Goal: Task Accomplishment & Management: Use online tool/utility

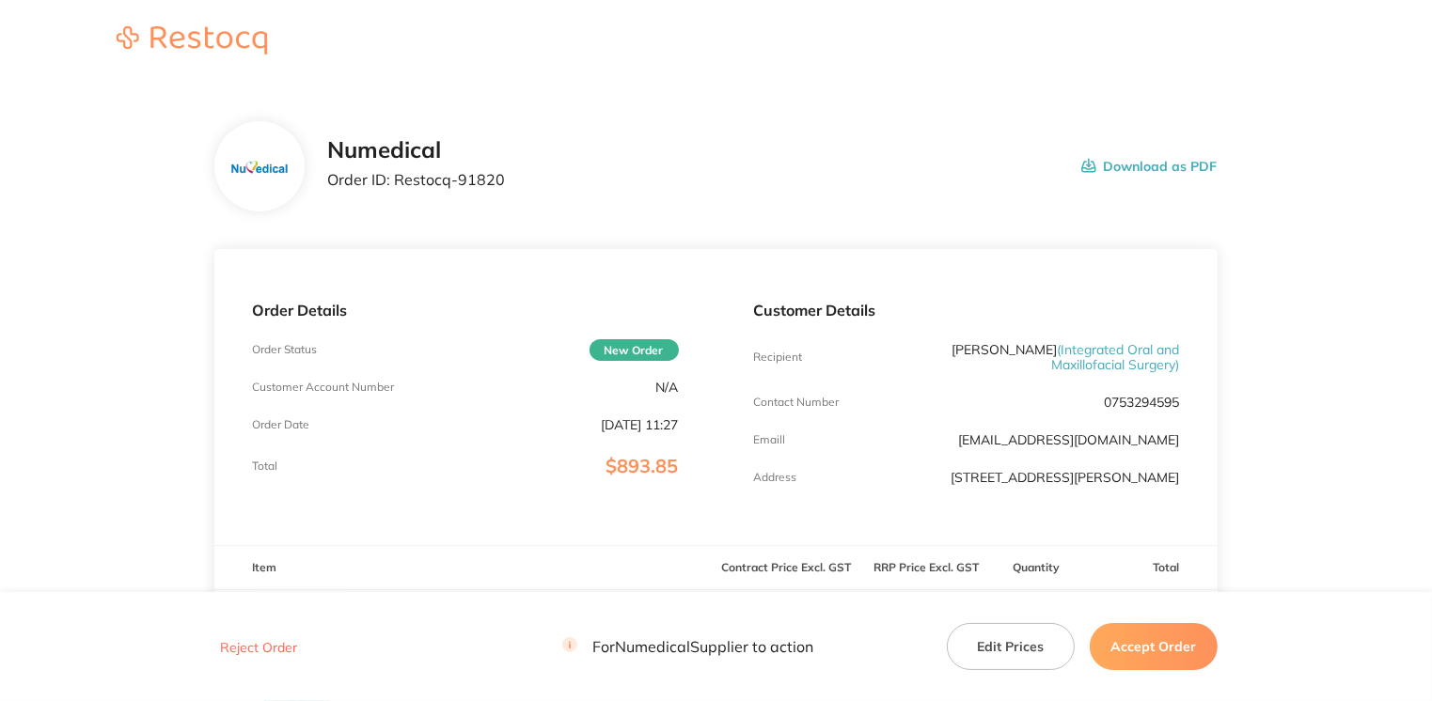
click at [1120, 640] on button "Accept Order" at bounding box center [1153, 646] width 128 height 47
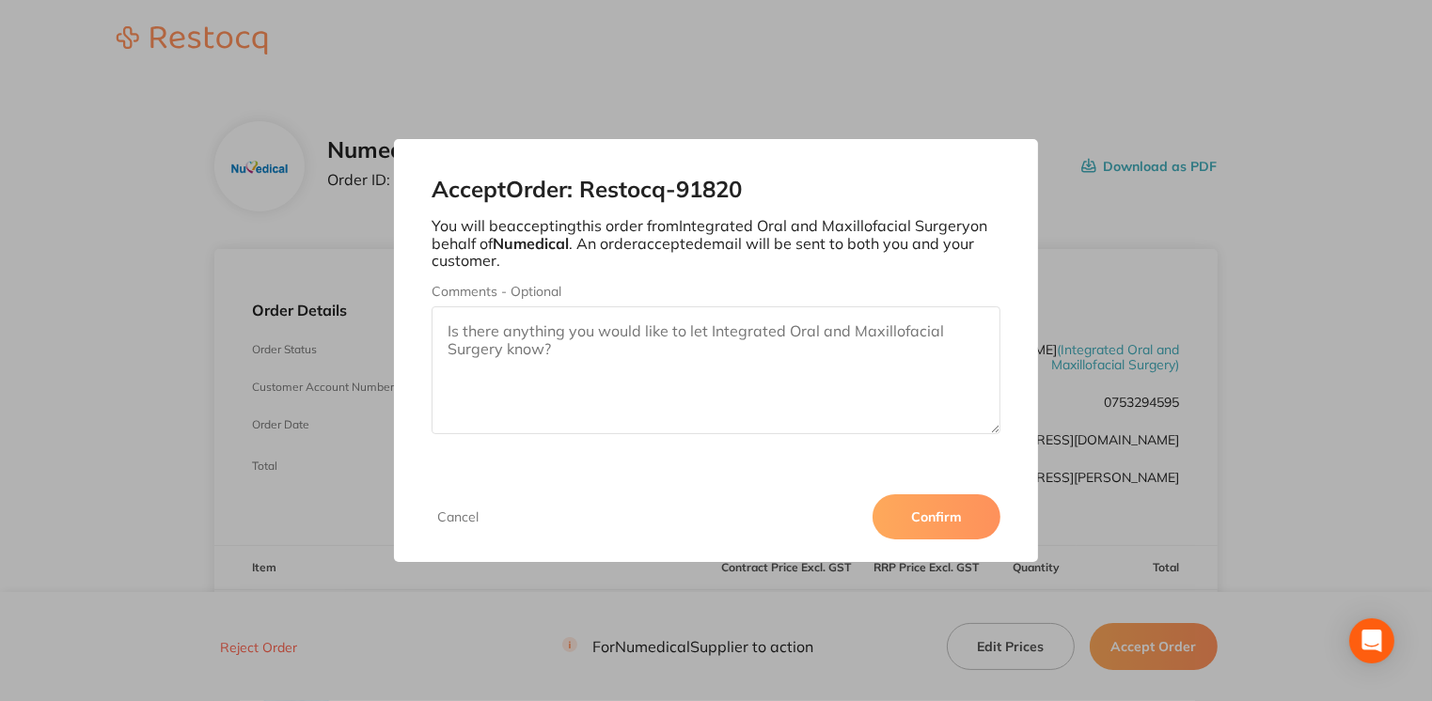
click at [965, 518] on button "Confirm" at bounding box center [936, 516] width 128 height 45
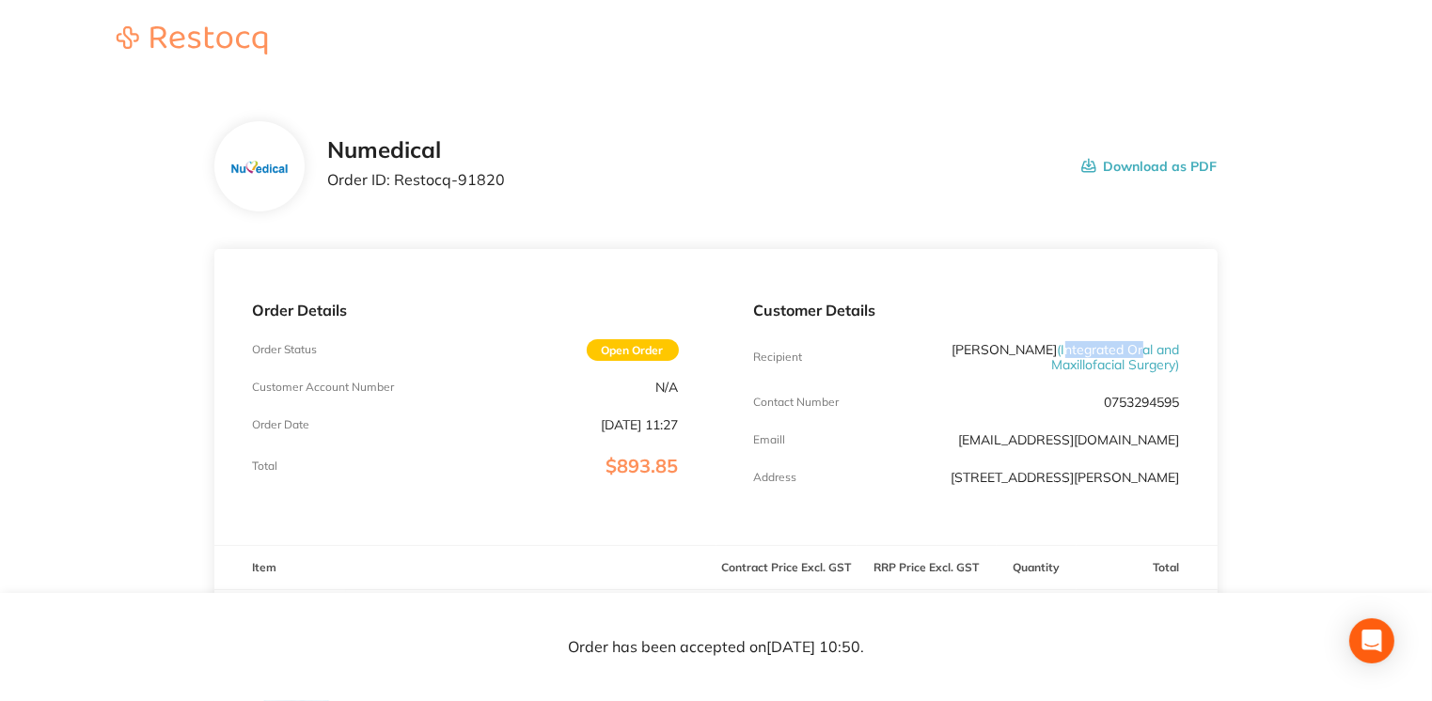
drag, startPoint x: 1062, startPoint y: 352, endPoint x: 1144, endPoint y: 352, distance: 81.8
click at [1144, 352] on span "( Integrated Oral and Maxillofacial Surgery )" at bounding box center [1116, 357] width 128 height 32
click at [1088, 366] on span "( Integrated Oral and Maxillofacial Surgery )" at bounding box center [1116, 357] width 128 height 32
drag, startPoint x: 1175, startPoint y: 365, endPoint x: 1058, endPoint y: 352, distance: 117.2
click at [1058, 352] on span "( Integrated Oral and Maxillofacial Surgery )" at bounding box center [1116, 357] width 128 height 32
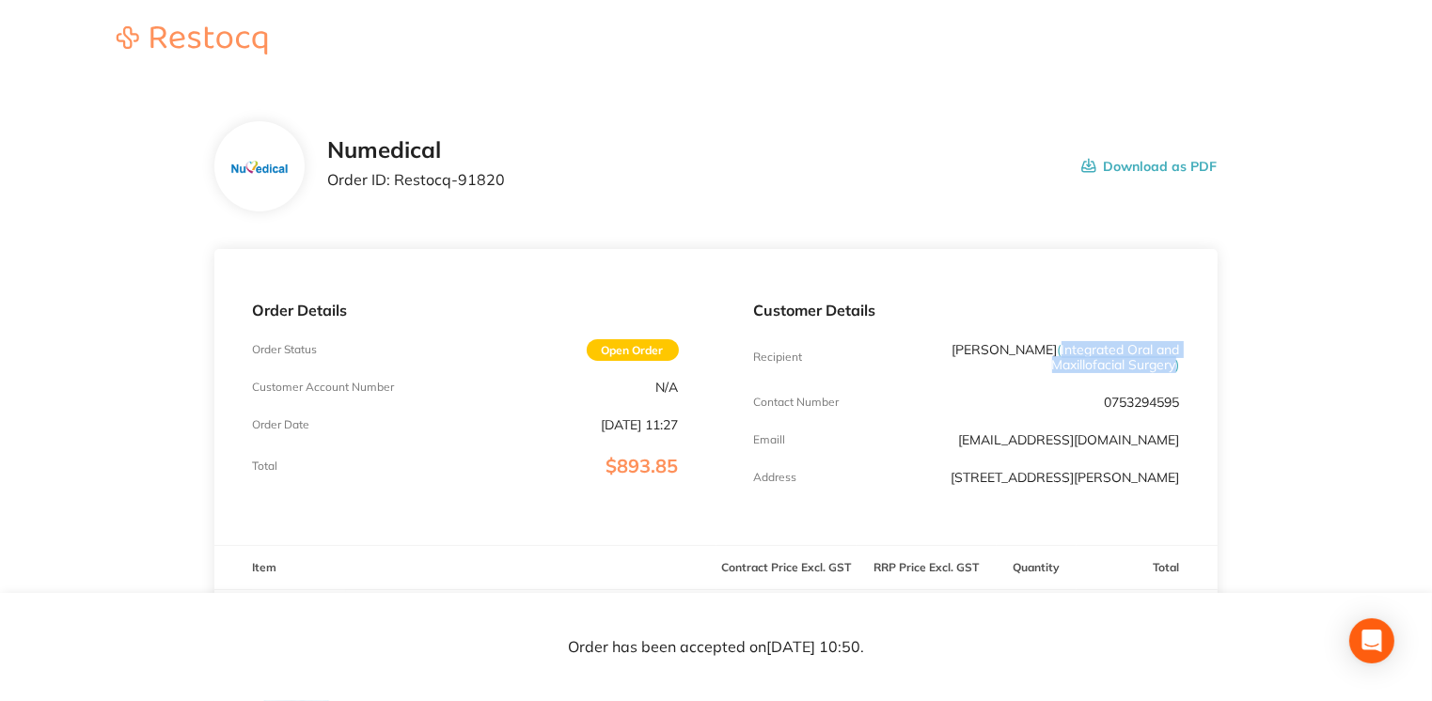
copy span "Integrated Oral and Maxillofacial Surgery"
drag, startPoint x: 391, startPoint y: 185, endPoint x: 508, endPoint y: 187, distance: 116.6
click at [508, 187] on div "Numedical Order ID: Restocq- 91820 Download as PDF" at bounding box center [771, 166] width 889 height 58
drag, startPoint x: 508, startPoint y: 187, endPoint x: 481, endPoint y: 178, distance: 27.9
copy p "Restocq- 91820"
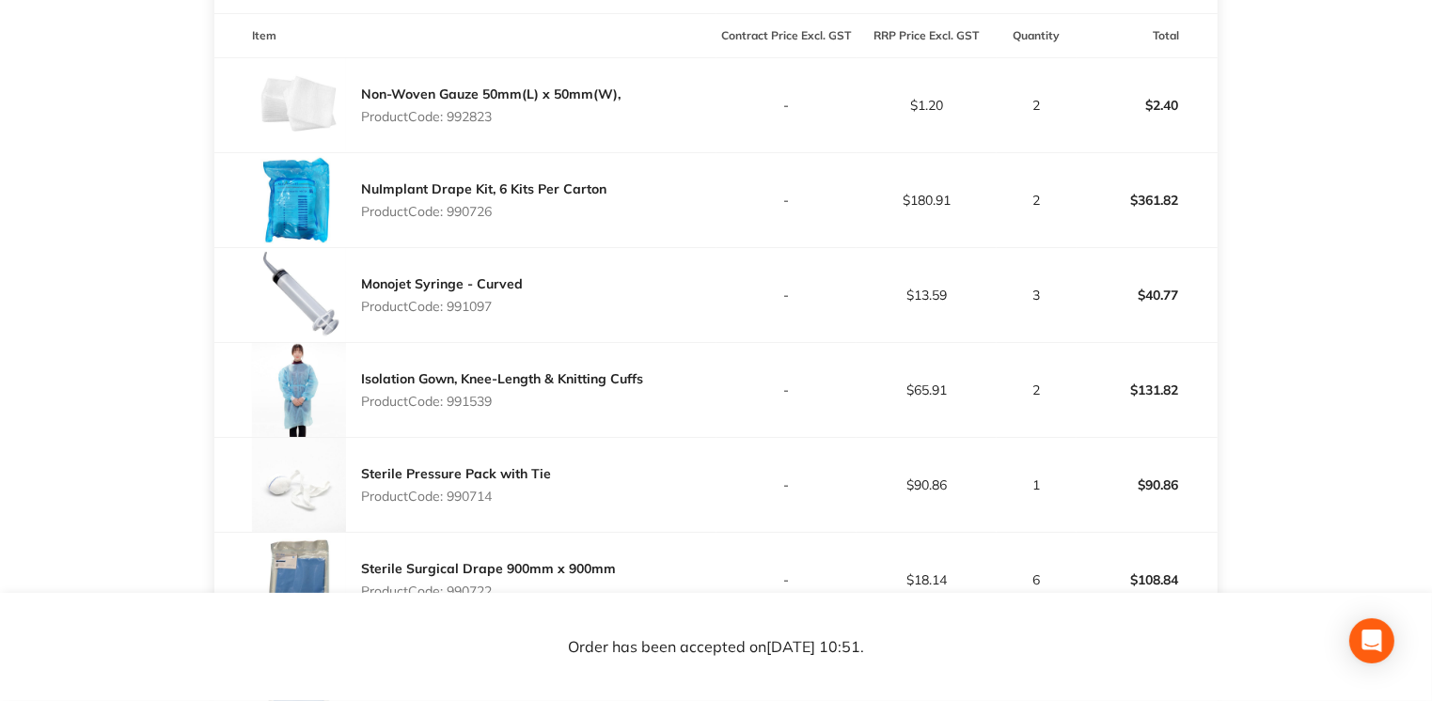
scroll to position [571, 0]
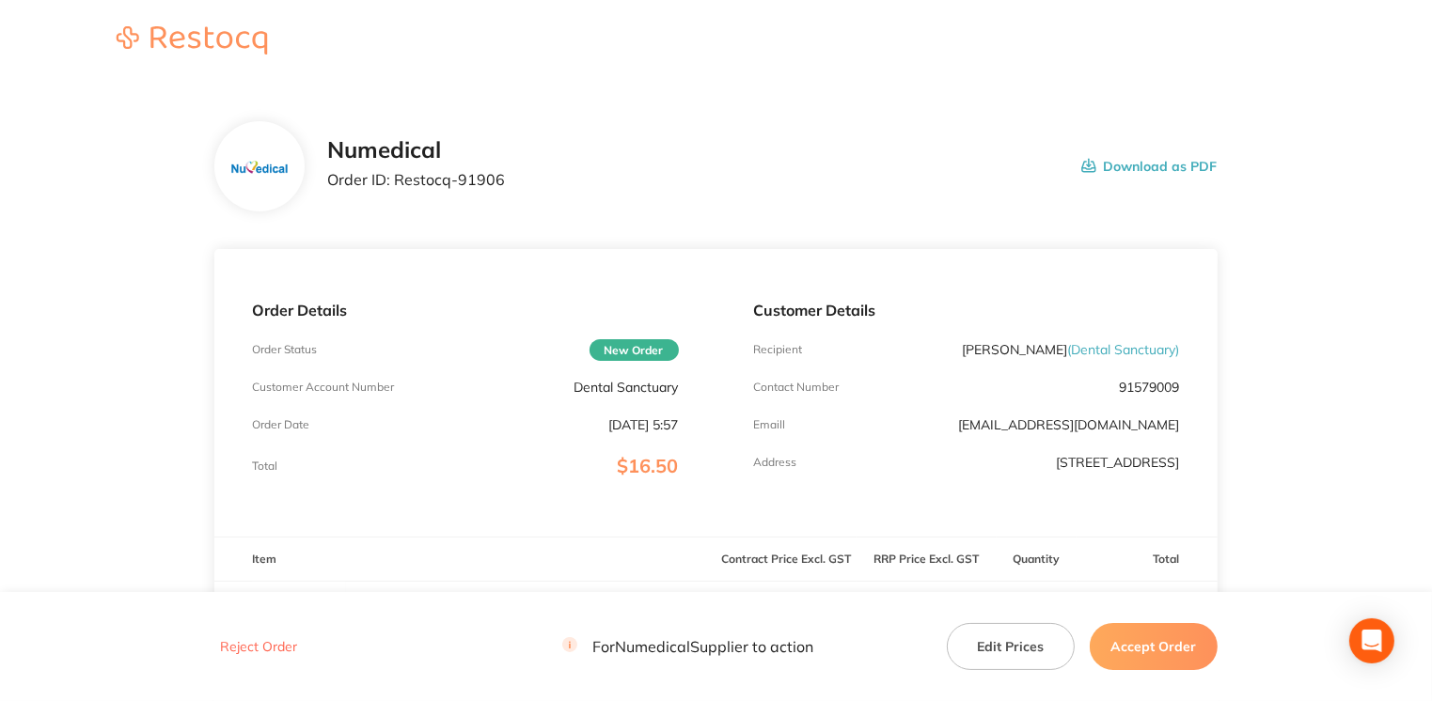
click at [1122, 630] on button "Accept Order" at bounding box center [1153, 646] width 128 height 47
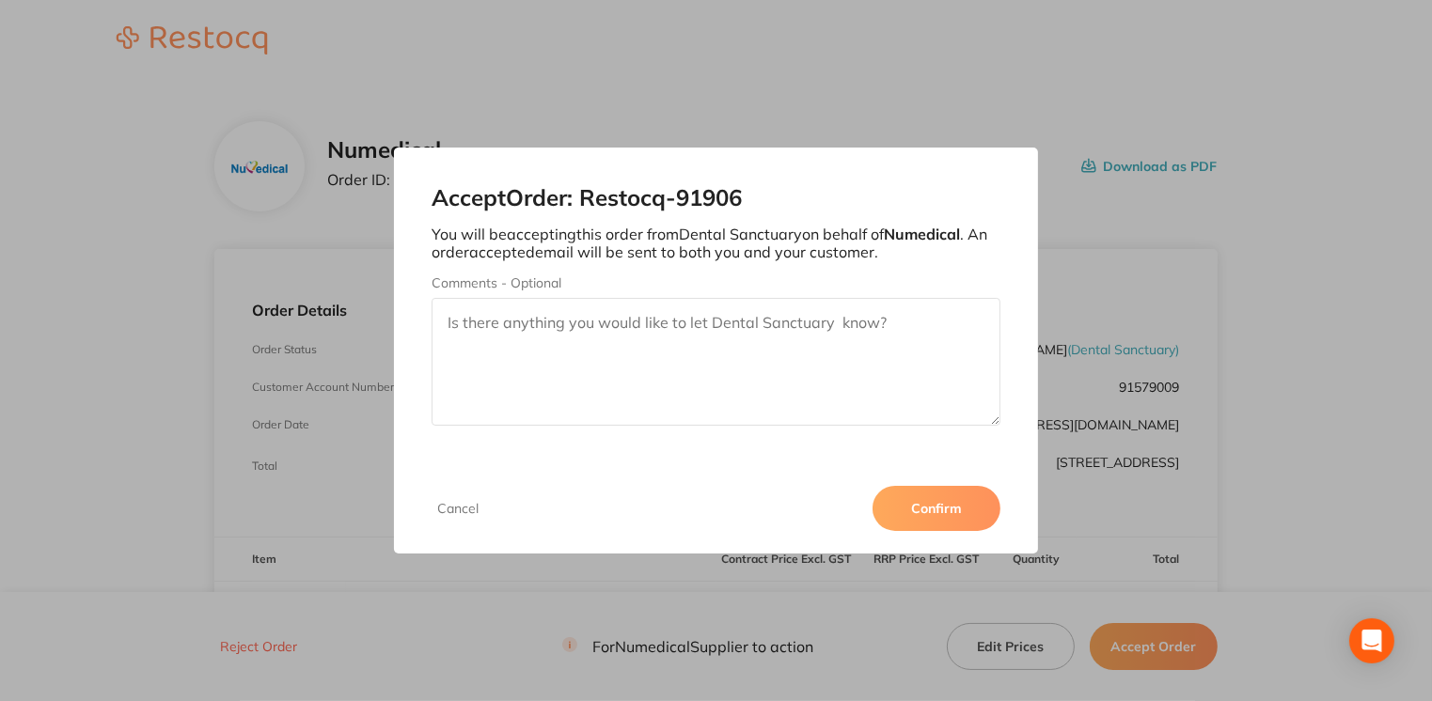
click at [936, 516] on button "Confirm" at bounding box center [936, 508] width 128 height 45
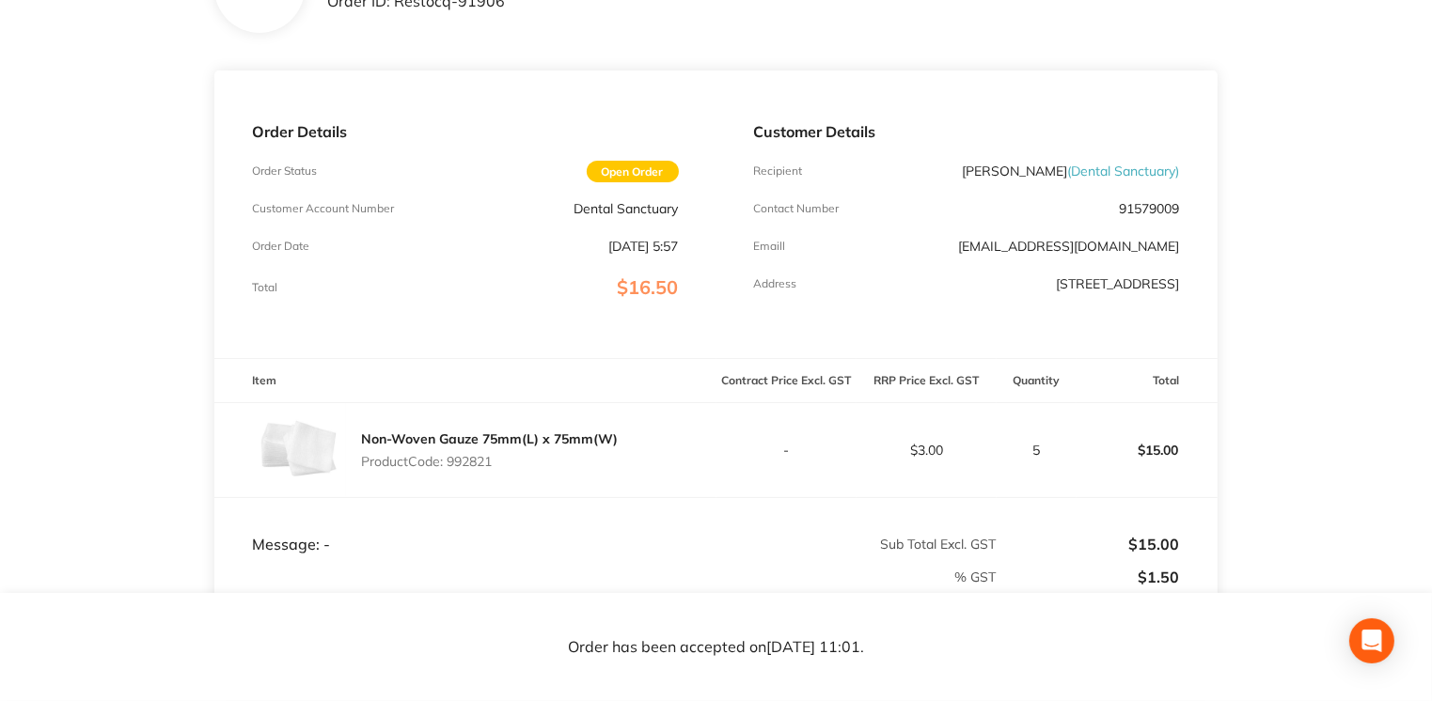
scroll to position [118, 0]
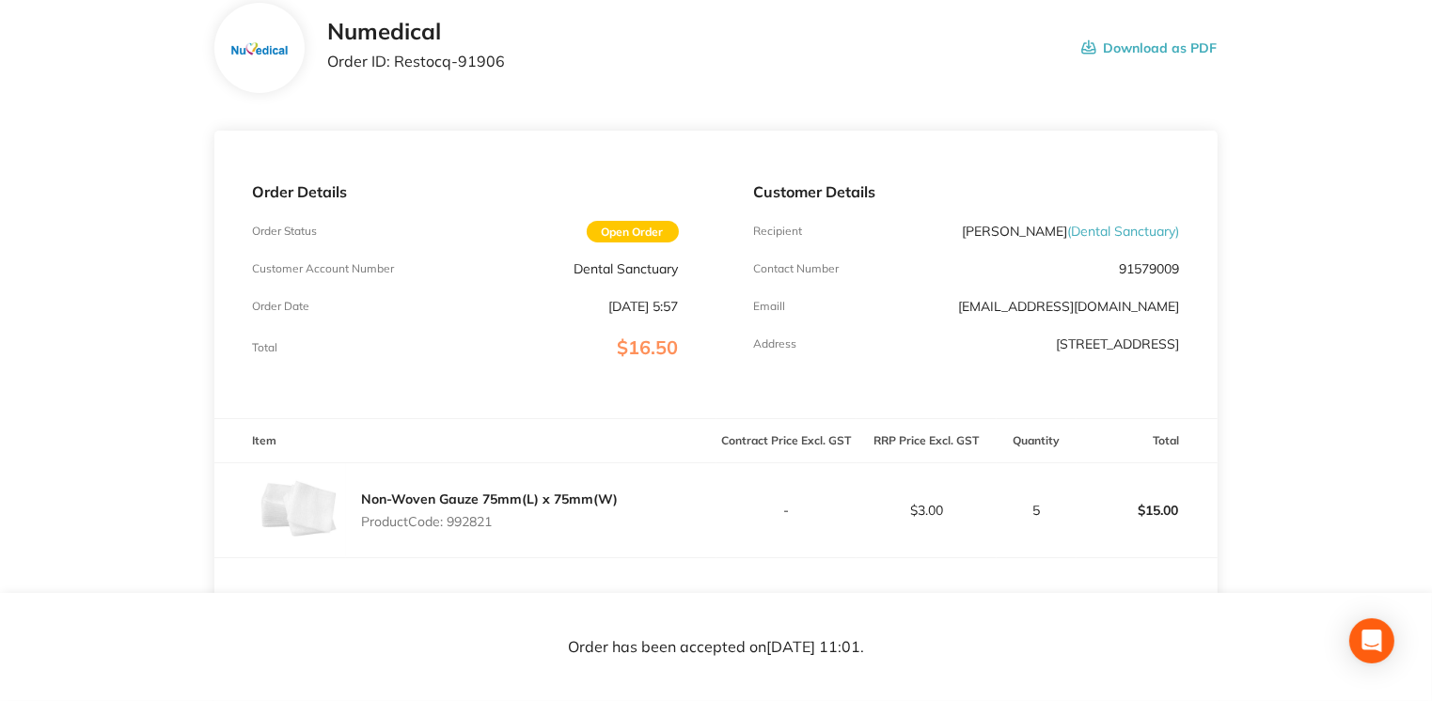
drag, startPoint x: 1065, startPoint y: 227, endPoint x: 1174, endPoint y: 231, distance: 109.1
click at [1174, 231] on span "( Dental Sanctuary )" at bounding box center [1124, 231] width 112 height 17
drag, startPoint x: 1174, startPoint y: 231, endPoint x: 1162, endPoint y: 231, distance: 12.2
copy span "Dental Sanctuary"
drag, startPoint x: 396, startPoint y: 66, endPoint x: 505, endPoint y: 63, distance: 109.1
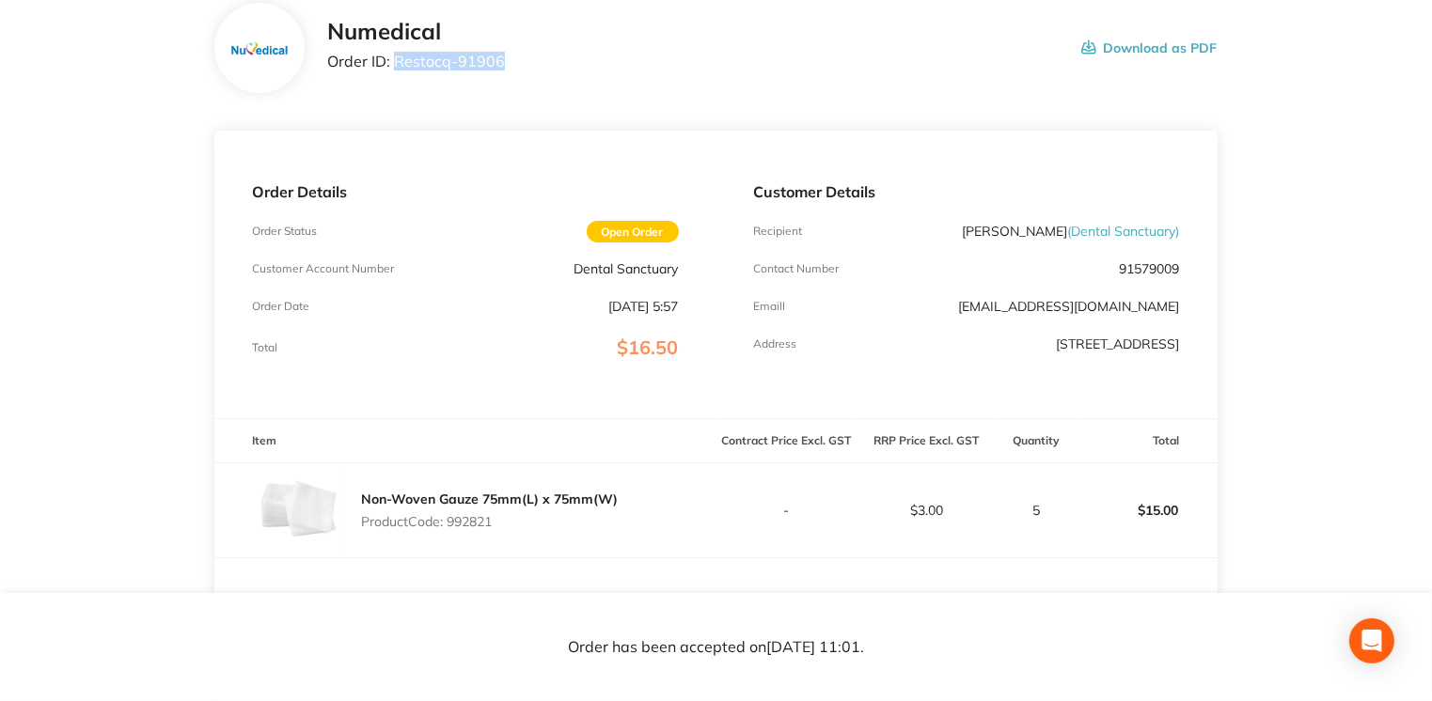
click at [505, 63] on div "Numedical Order ID: Restocq- 91906 Download as PDF" at bounding box center [771, 48] width 889 height 58
drag, startPoint x: 505, startPoint y: 63, endPoint x: 488, endPoint y: 64, distance: 16.9
copy p "Restocq- 91906"
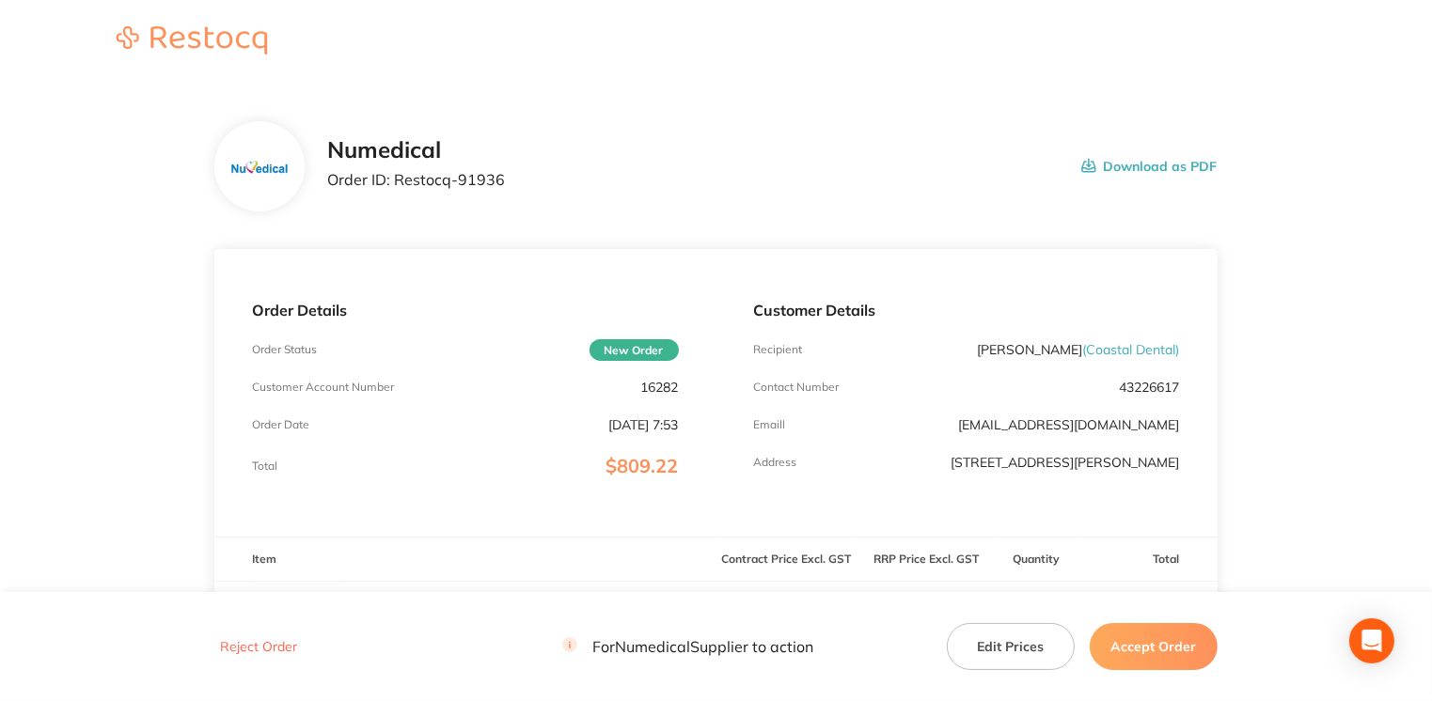
click at [1179, 641] on button "Accept Order" at bounding box center [1153, 646] width 128 height 47
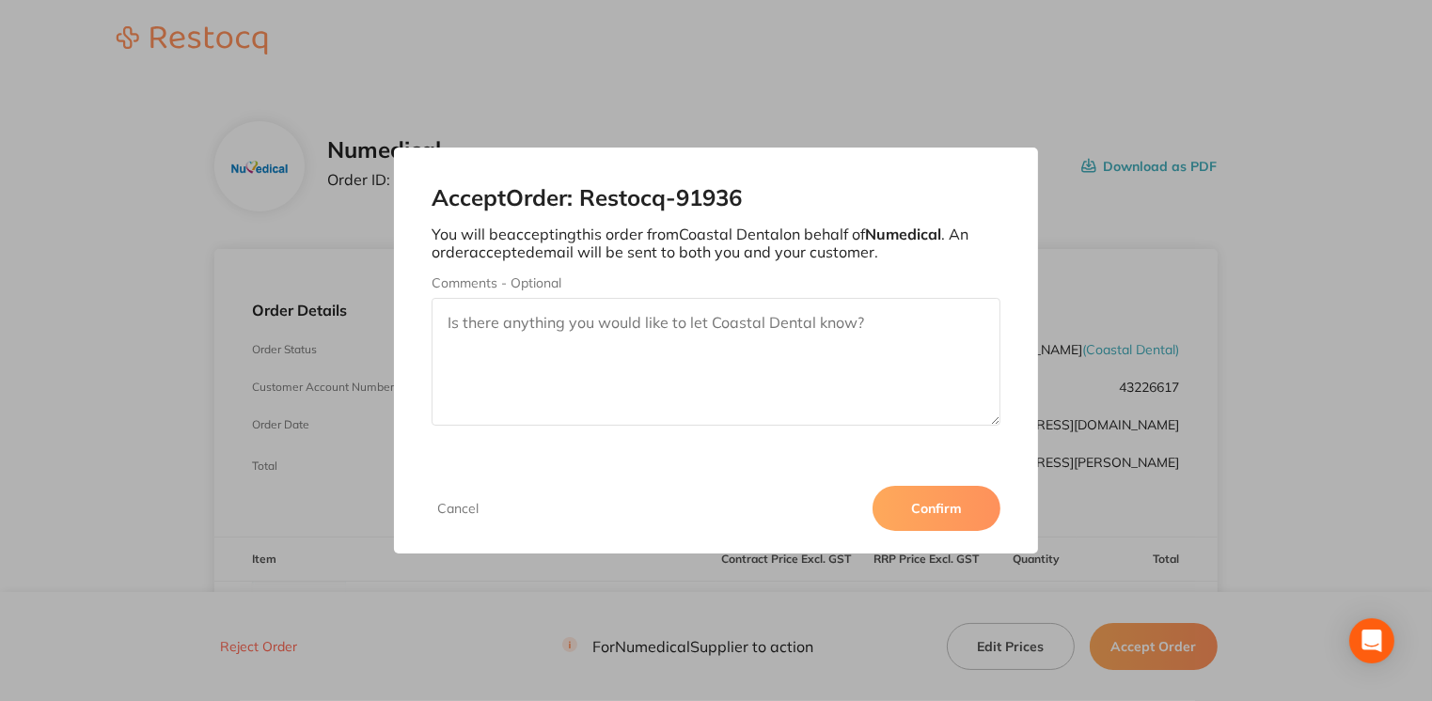
click at [948, 515] on button "Confirm" at bounding box center [936, 508] width 128 height 45
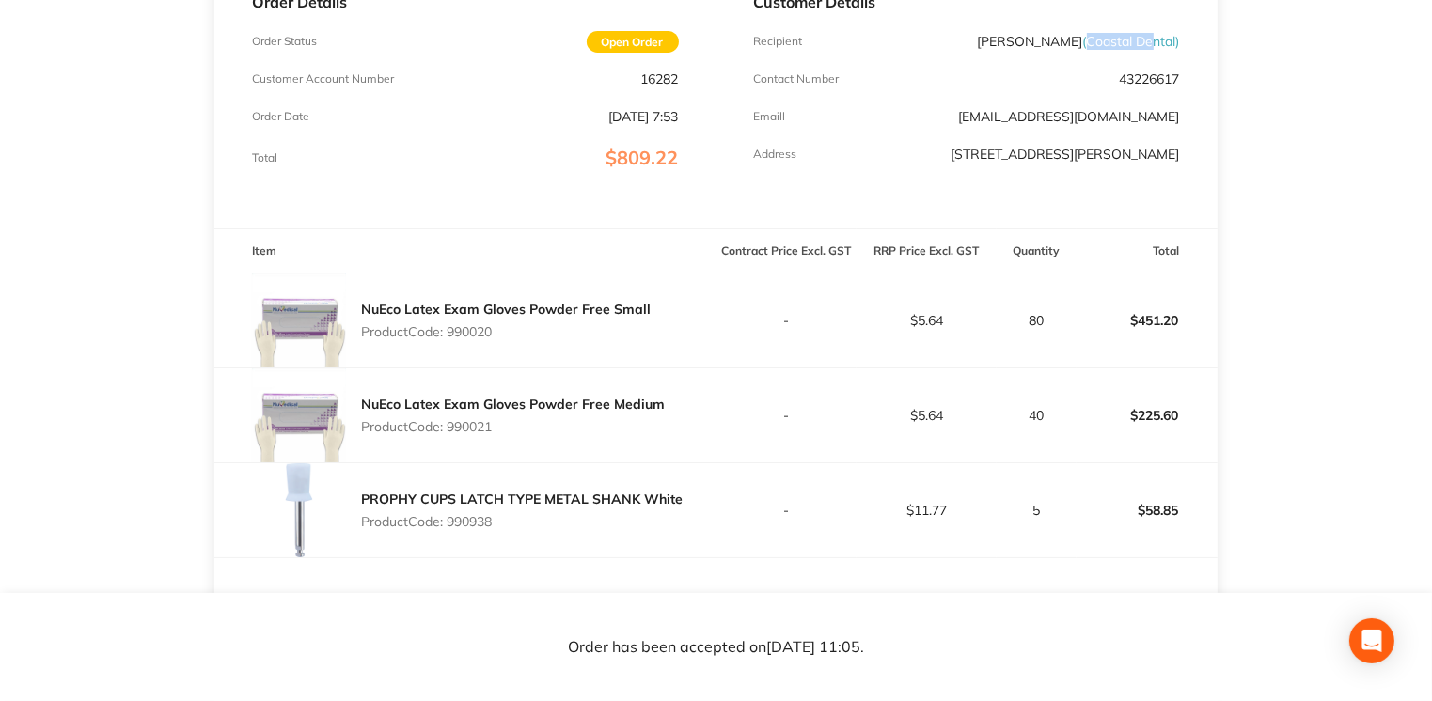
scroll to position [306, 0]
drag, startPoint x: 1083, startPoint y: 16, endPoint x: 1174, endPoint y: 34, distance: 92.9
click at [1174, 35] on span "( Coastal Dental )" at bounding box center [1131, 43] width 97 height 17
drag, startPoint x: 1174, startPoint y: 34, endPoint x: 1164, endPoint y: 44, distance: 14.6
copy span "Coastal Dental"
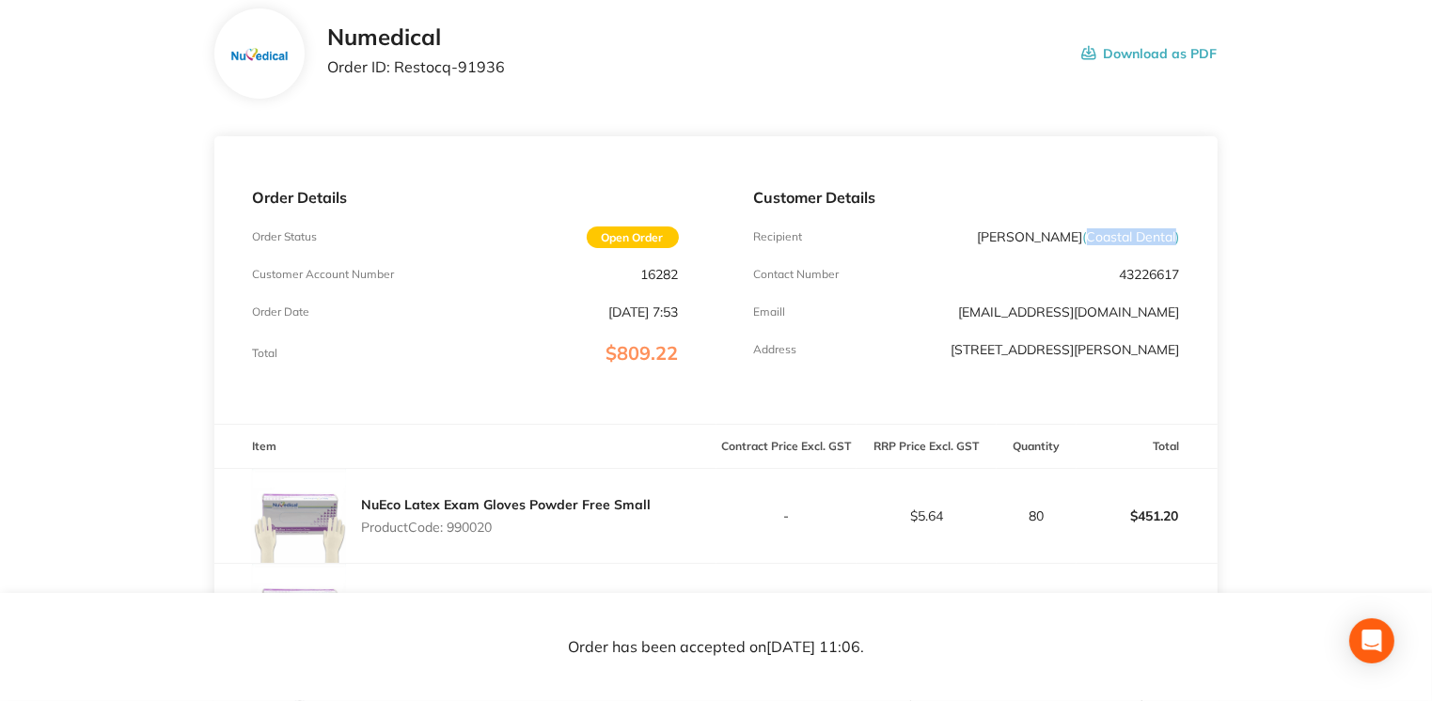
scroll to position [110, 0]
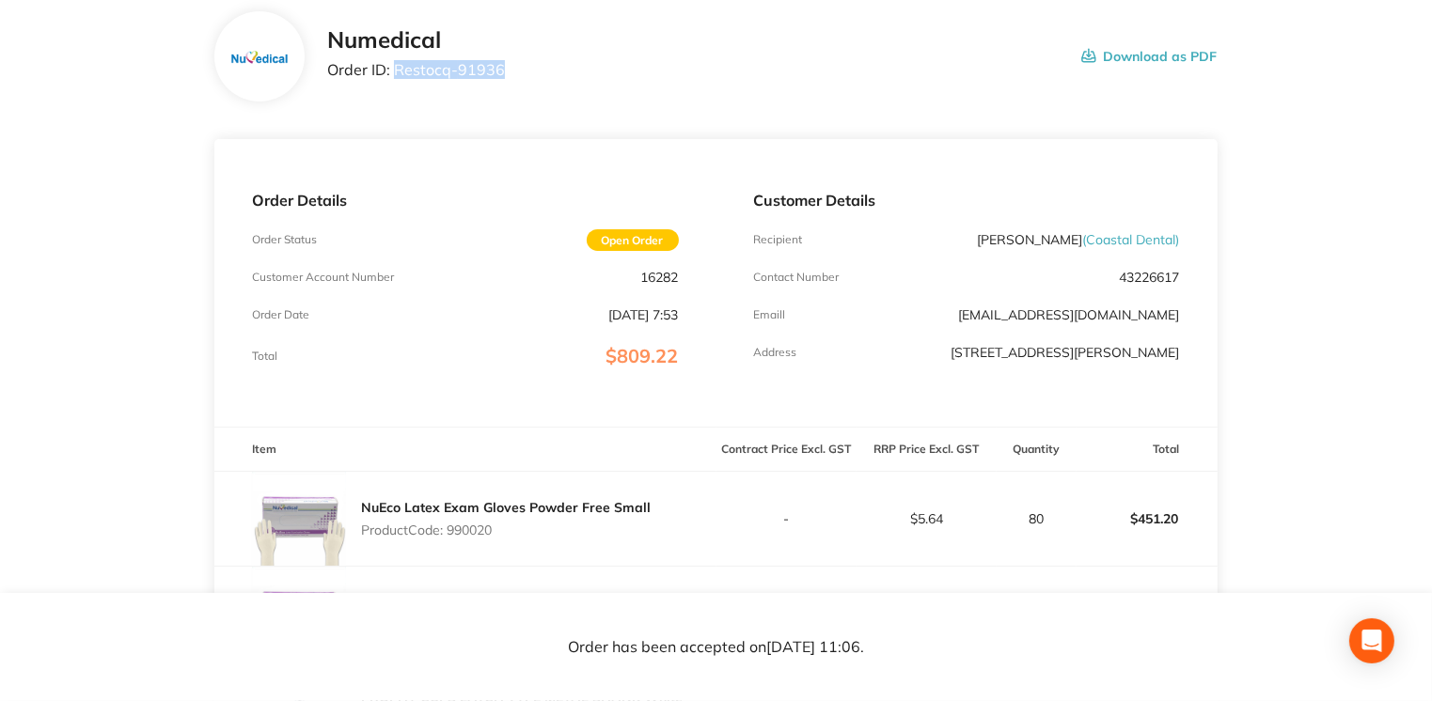
drag, startPoint x: 393, startPoint y: 70, endPoint x: 523, endPoint y: 73, distance: 129.8
click at [523, 73] on div "Numedical Order ID: Restocq- 91936 Download as PDF" at bounding box center [771, 56] width 889 height 58
drag, startPoint x: 523, startPoint y: 73, endPoint x: 478, endPoint y: 70, distance: 45.2
copy p "Restocq- 91936"
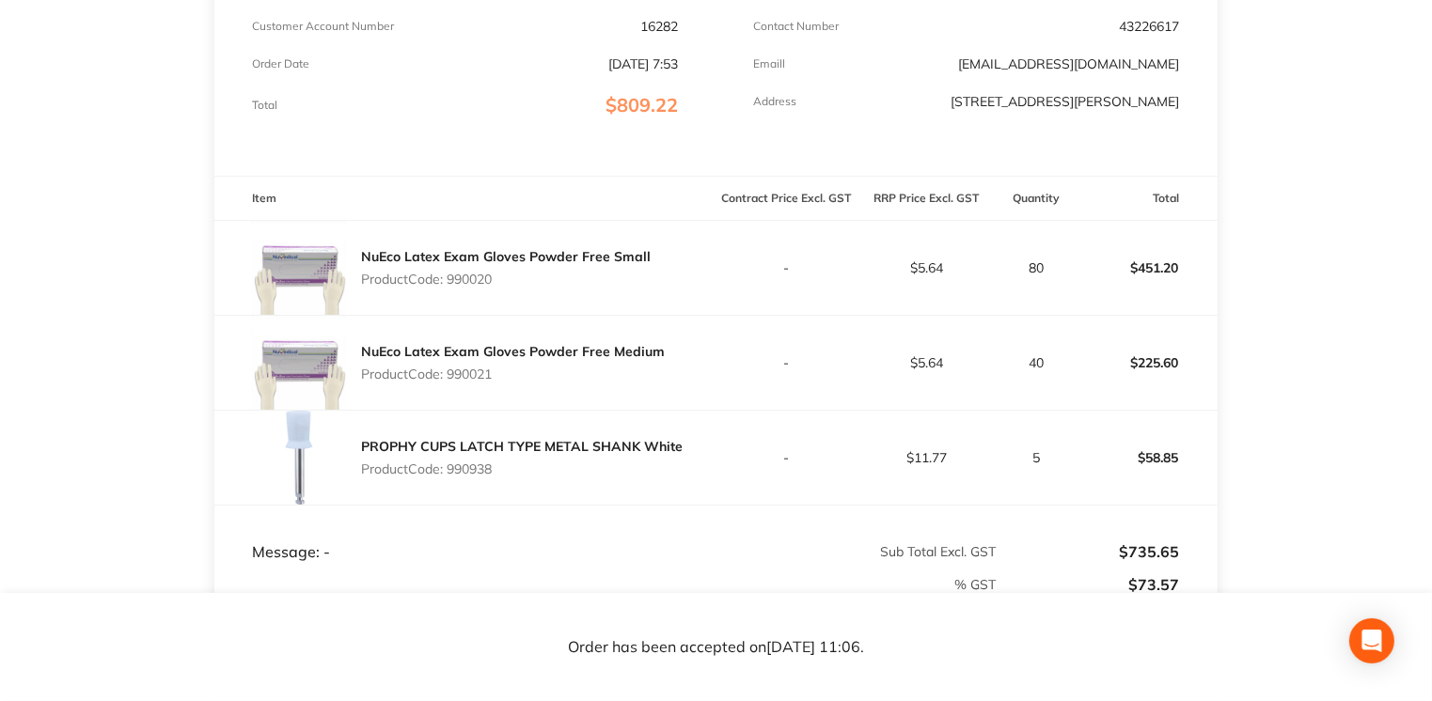
scroll to position [0, 0]
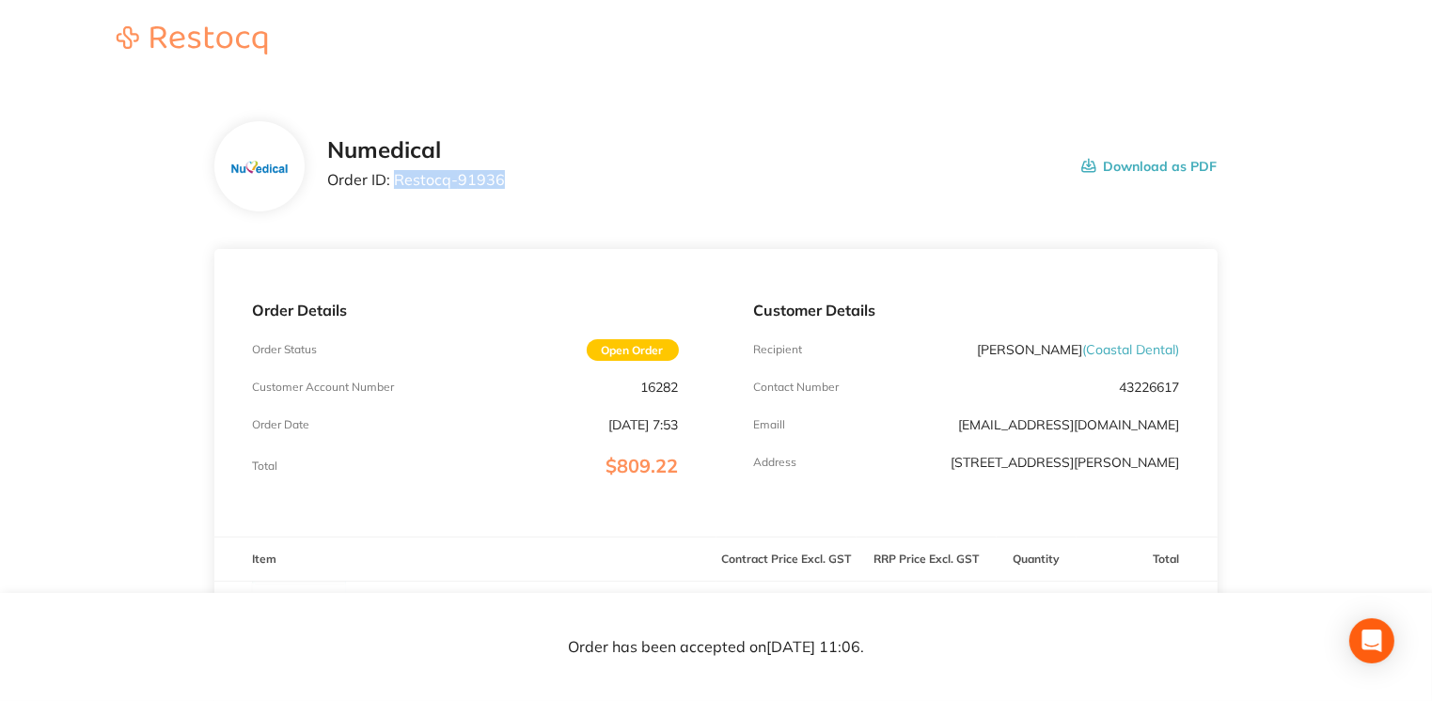
copy p "Restocq- 91936"
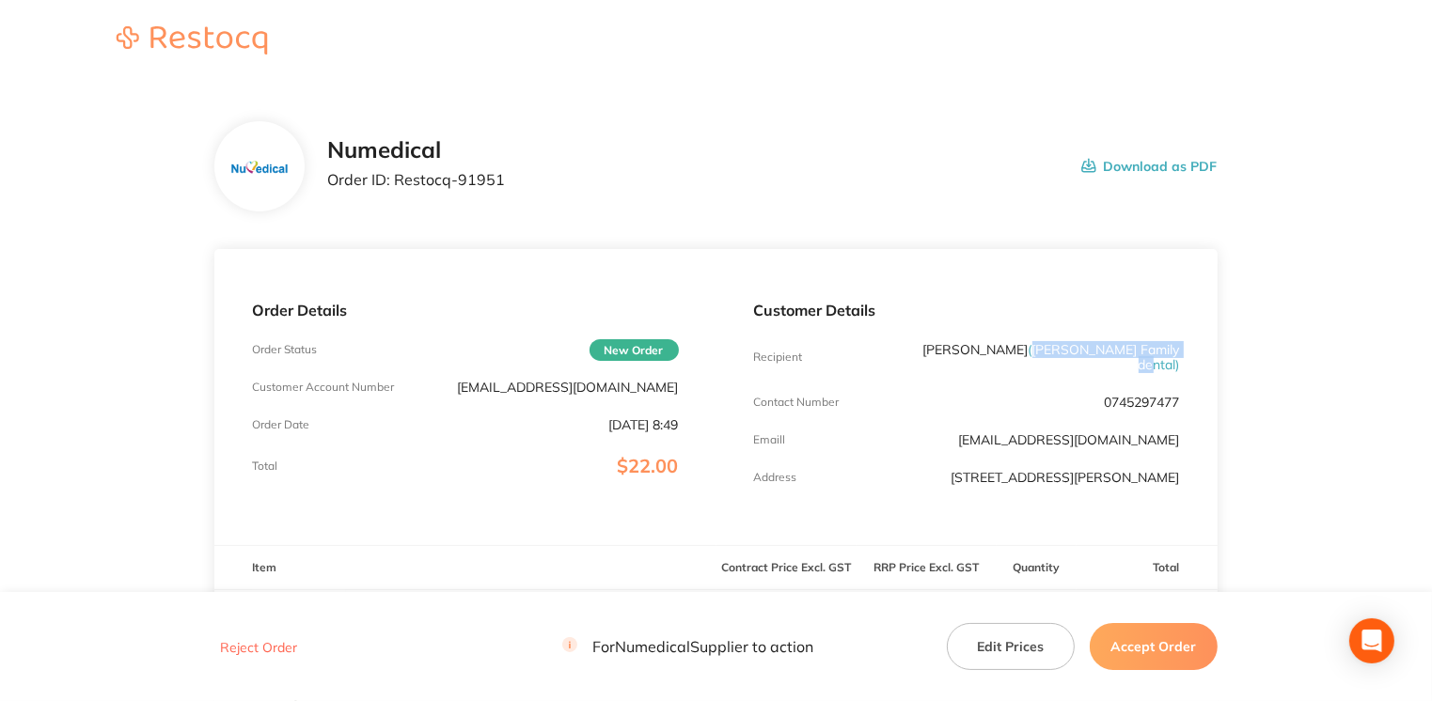
drag, startPoint x: 1023, startPoint y: 352, endPoint x: 1177, endPoint y: 345, distance: 154.3
click at [1177, 345] on span "( Westbrook Family dental )" at bounding box center [1103, 357] width 151 height 32
drag, startPoint x: 1177, startPoint y: 345, endPoint x: 1135, endPoint y: 347, distance: 41.4
copy span "Westbrook Family dental"
click at [1143, 637] on button "Accept Order" at bounding box center [1153, 646] width 128 height 47
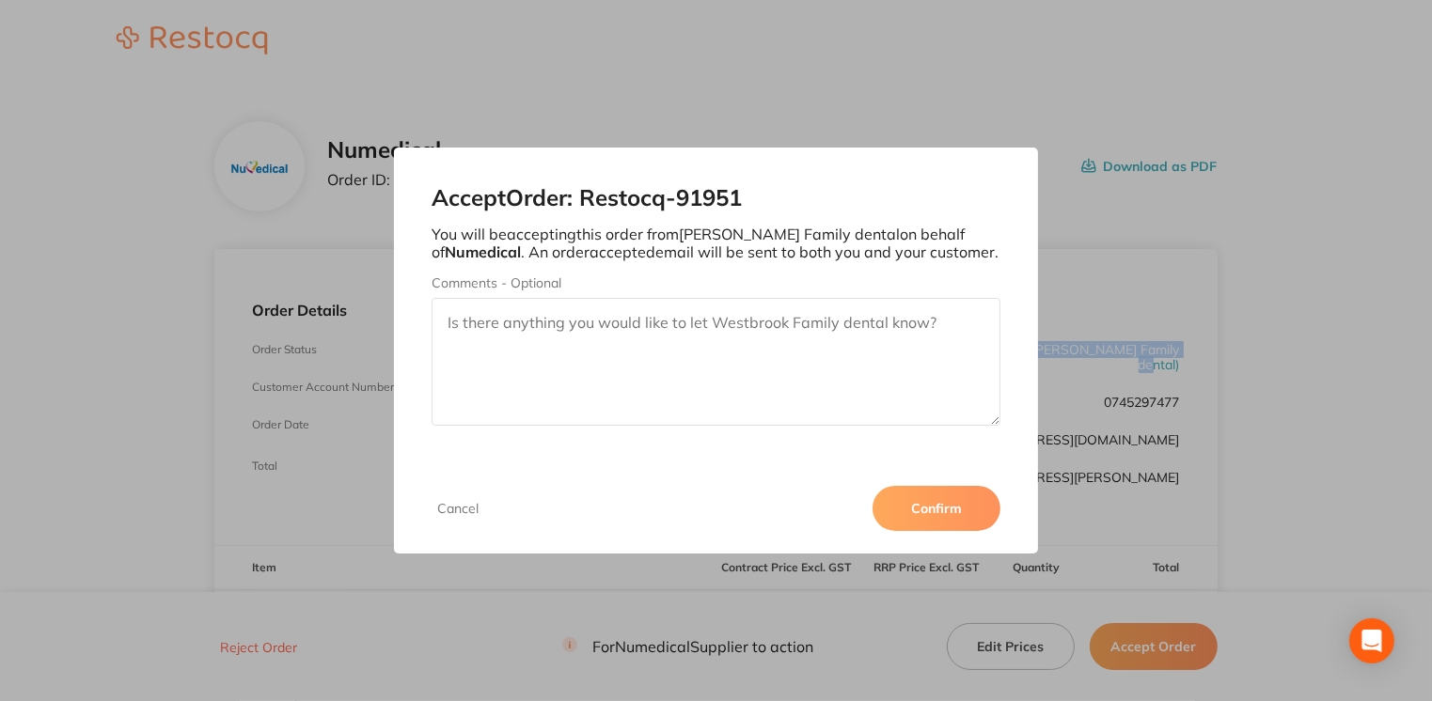
click at [956, 511] on button "Confirm" at bounding box center [936, 508] width 128 height 45
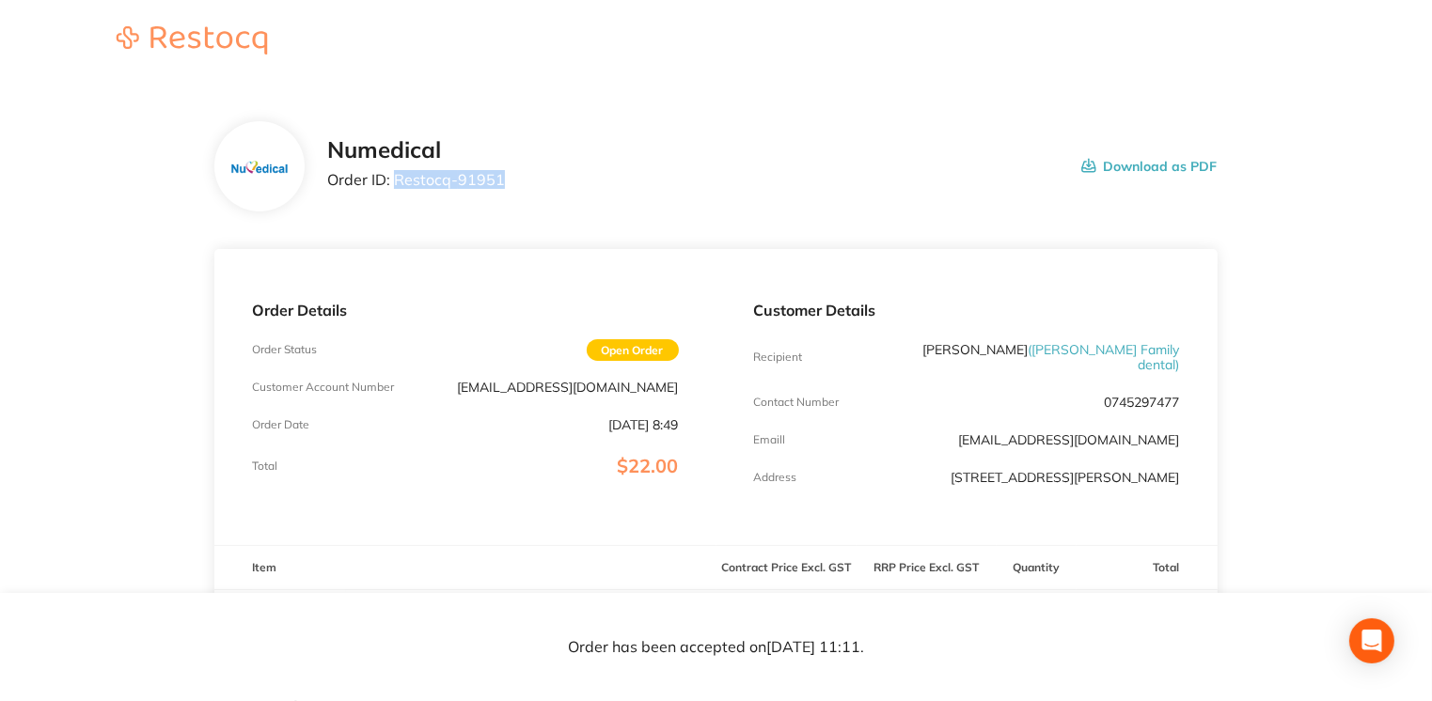
drag, startPoint x: 392, startPoint y: 181, endPoint x: 537, endPoint y: 182, distance: 144.8
click at [537, 182] on div "Numedical Order ID: Restocq- 91951 Download as PDF" at bounding box center [771, 166] width 889 height 58
drag, startPoint x: 537, startPoint y: 182, endPoint x: 489, endPoint y: 182, distance: 47.9
copy p "Restocq- 91951"
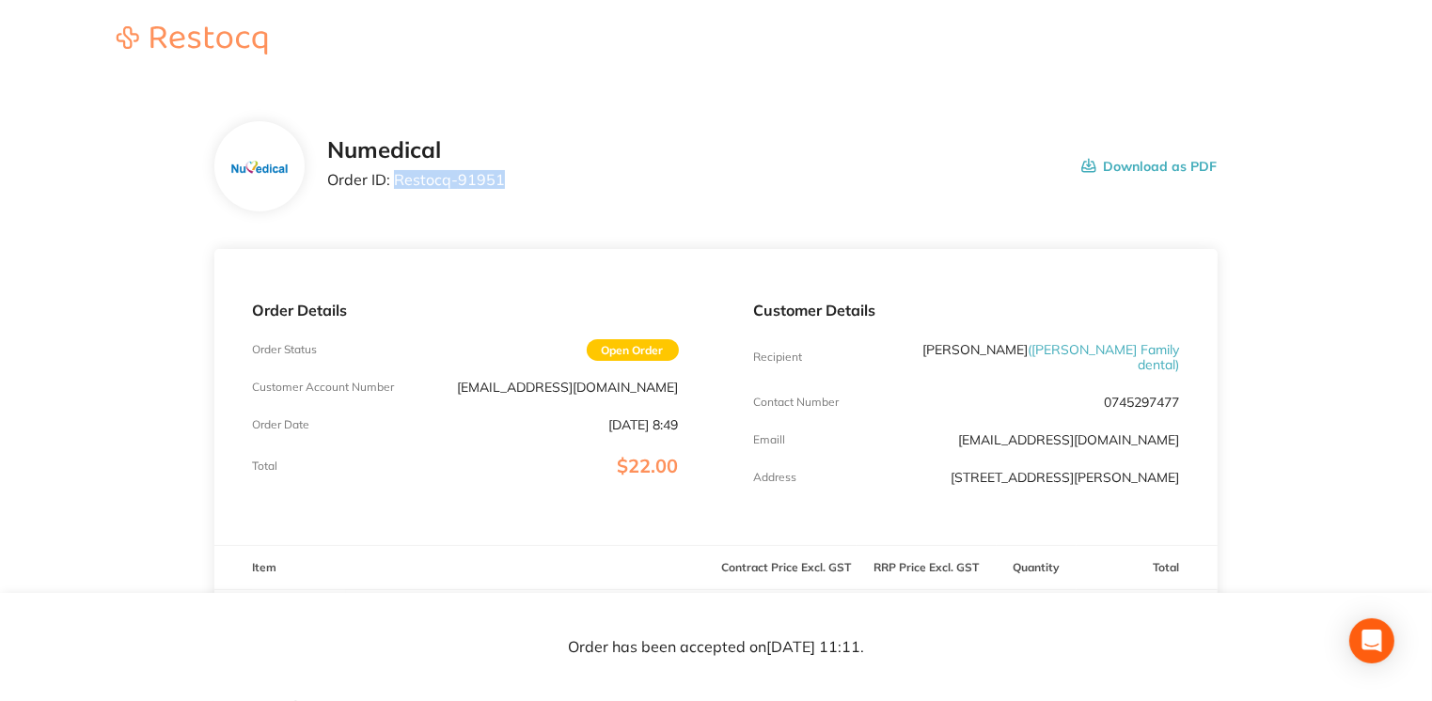
scroll to position [526, 0]
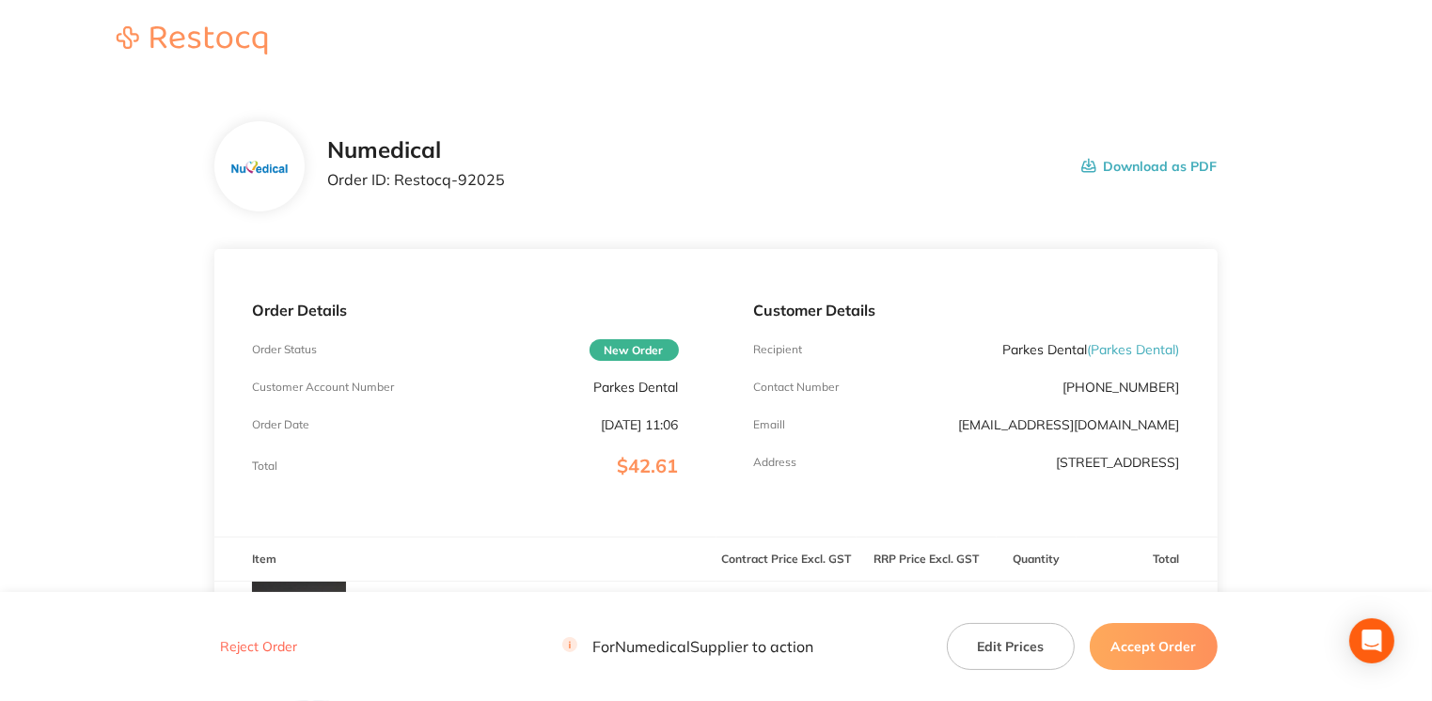
click at [1132, 651] on button "Accept Order" at bounding box center [1153, 646] width 128 height 47
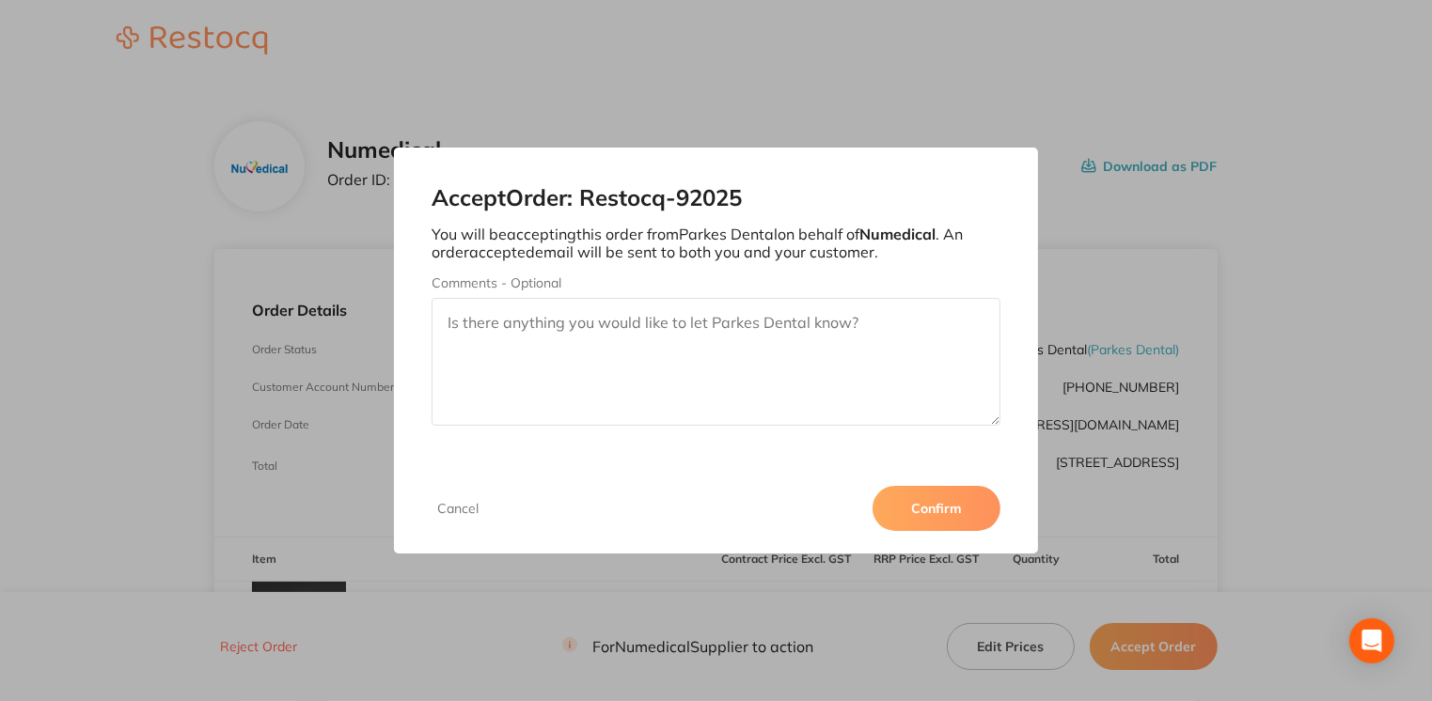
click at [902, 493] on button "Confirm" at bounding box center [936, 508] width 128 height 45
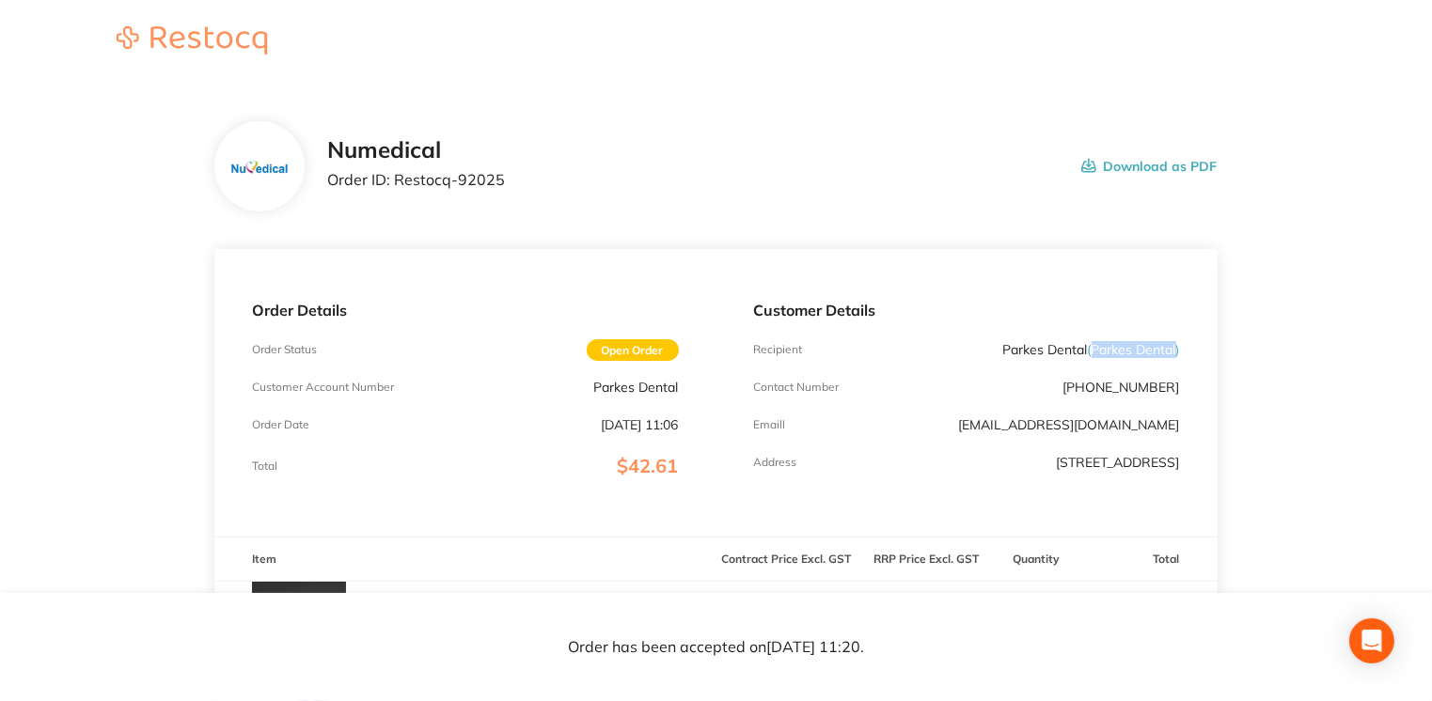
drag, startPoint x: 1087, startPoint y: 352, endPoint x: 1176, endPoint y: 350, distance: 89.3
click at [1176, 350] on span "( Parkes Dental )" at bounding box center [1134, 349] width 92 height 17
drag, startPoint x: 1176, startPoint y: 350, endPoint x: 1147, endPoint y: 351, distance: 29.2
copy span "( Parkes Dental"
drag, startPoint x: 397, startPoint y: 182, endPoint x: 524, endPoint y: 186, distance: 127.0
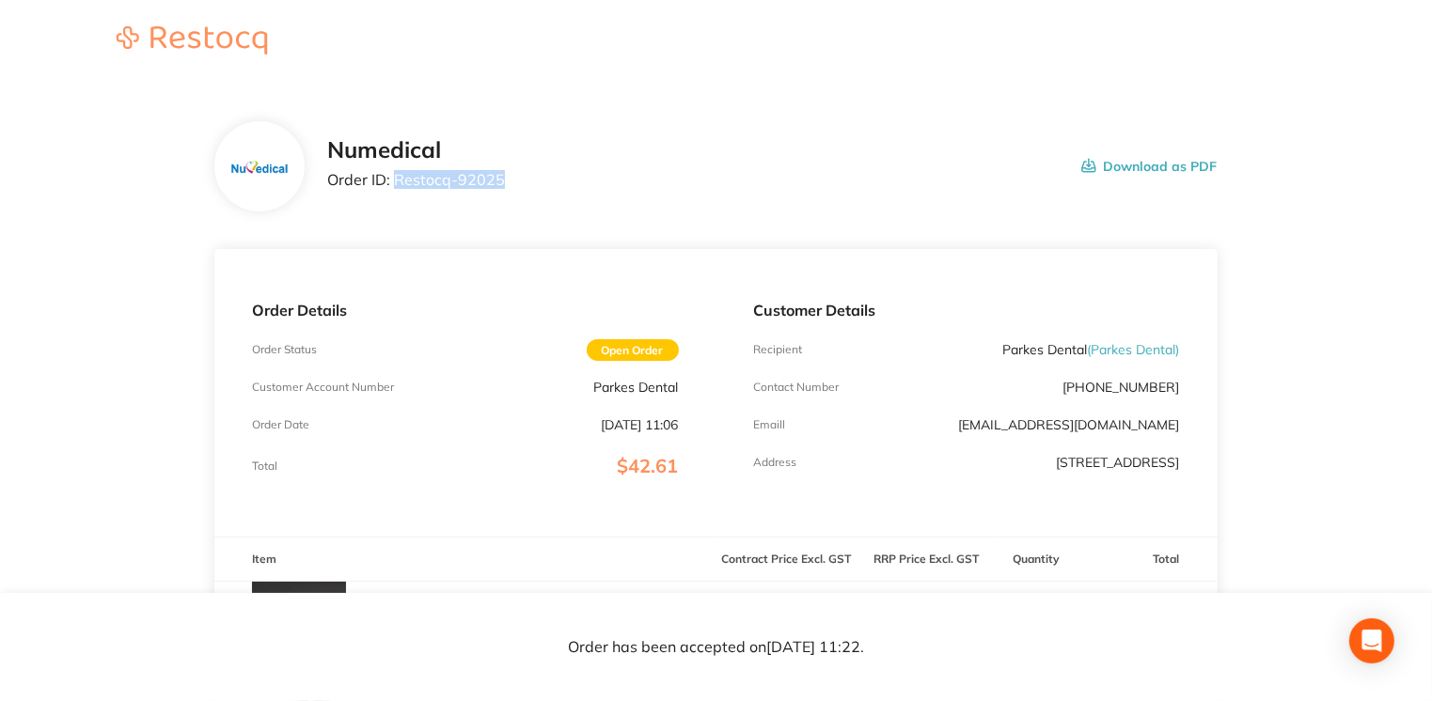
click at [524, 186] on div "Numedical Order ID: Restocq- 92025 Download as PDF" at bounding box center [771, 166] width 889 height 58
drag, startPoint x: 524, startPoint y: 186, endPoint x: 485, endPoint y: 180, distance: 38.9
copy p "Restocq- 92025"
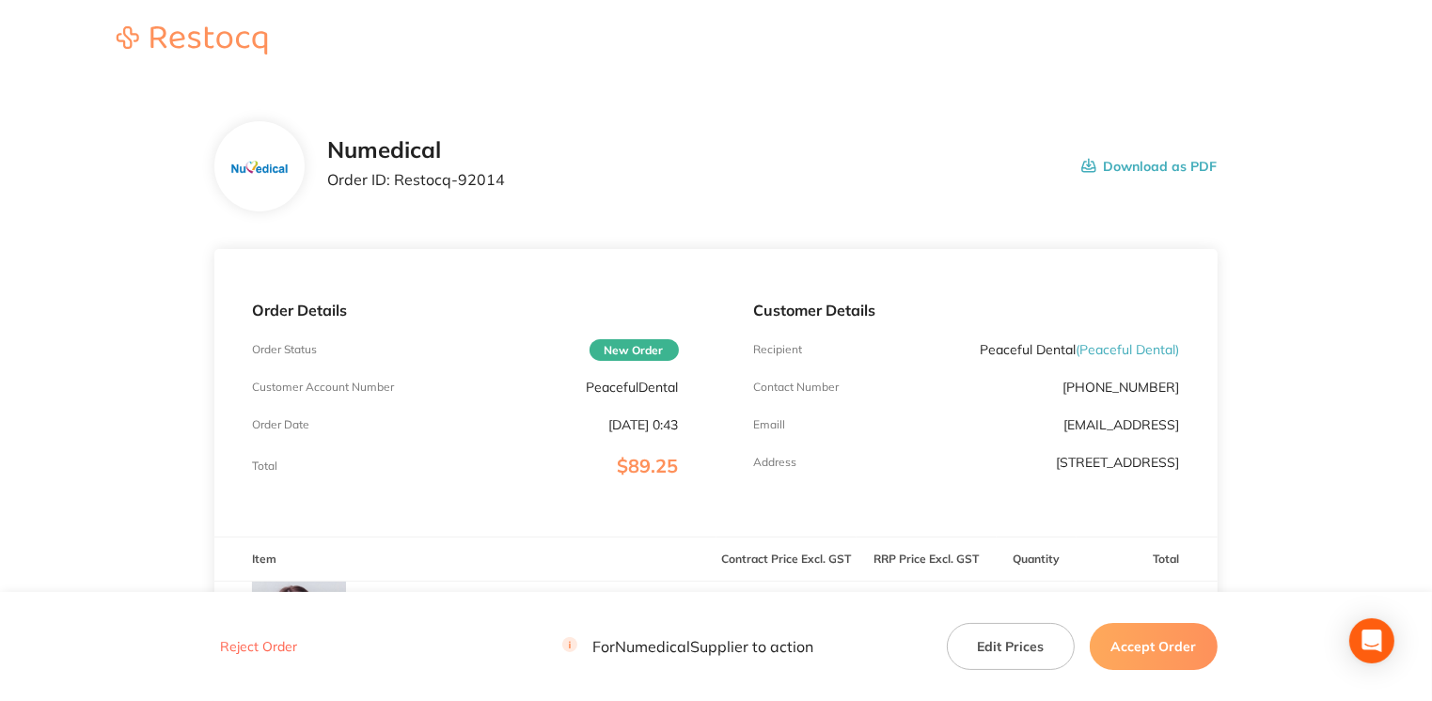
click at [1184, 652] on button "Accept Order" at bounding box center [1153, 646] width 128 height 47
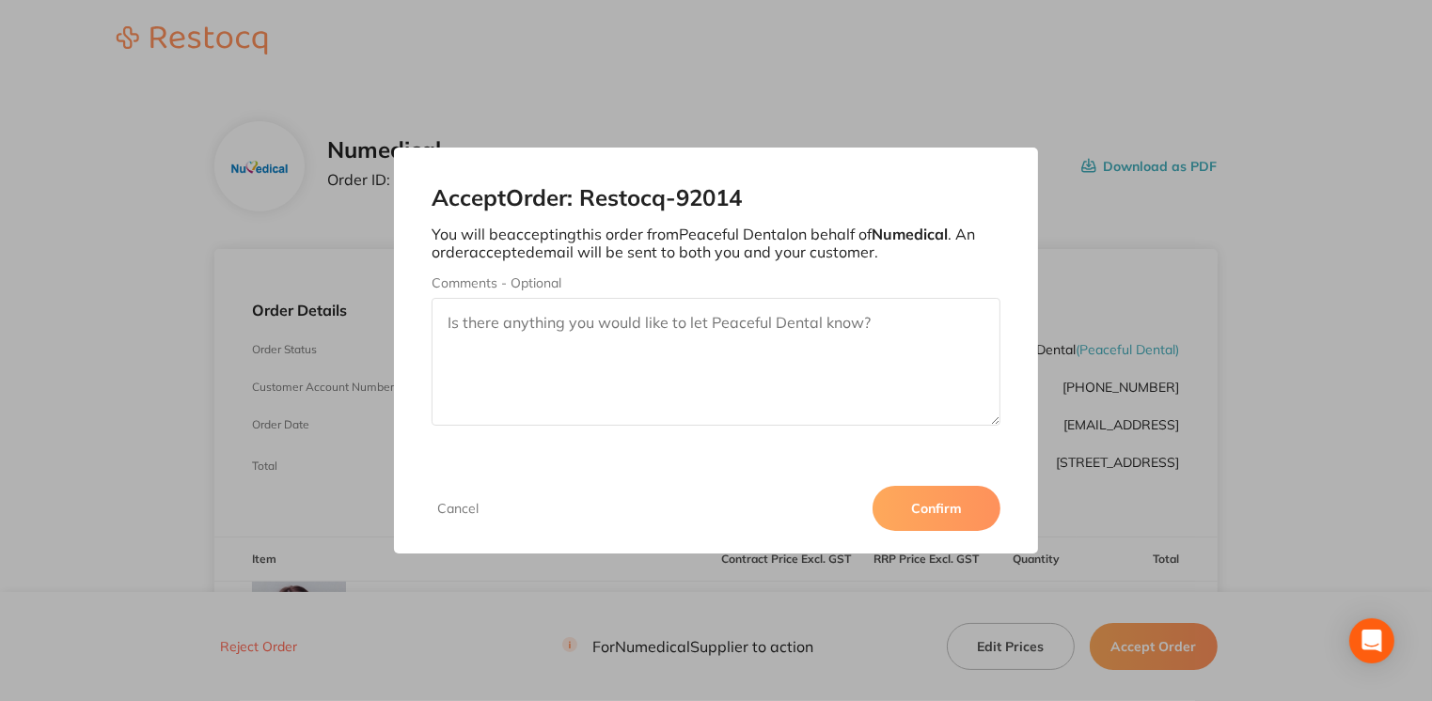
drag, startPoint x: 966, startPoint y: 501, endPoint x: 1005, endPoint y: 492, distance: 39.7
click at [968, 501] on button "Confirm" at bounding box center [936, 508] width 128 height 45
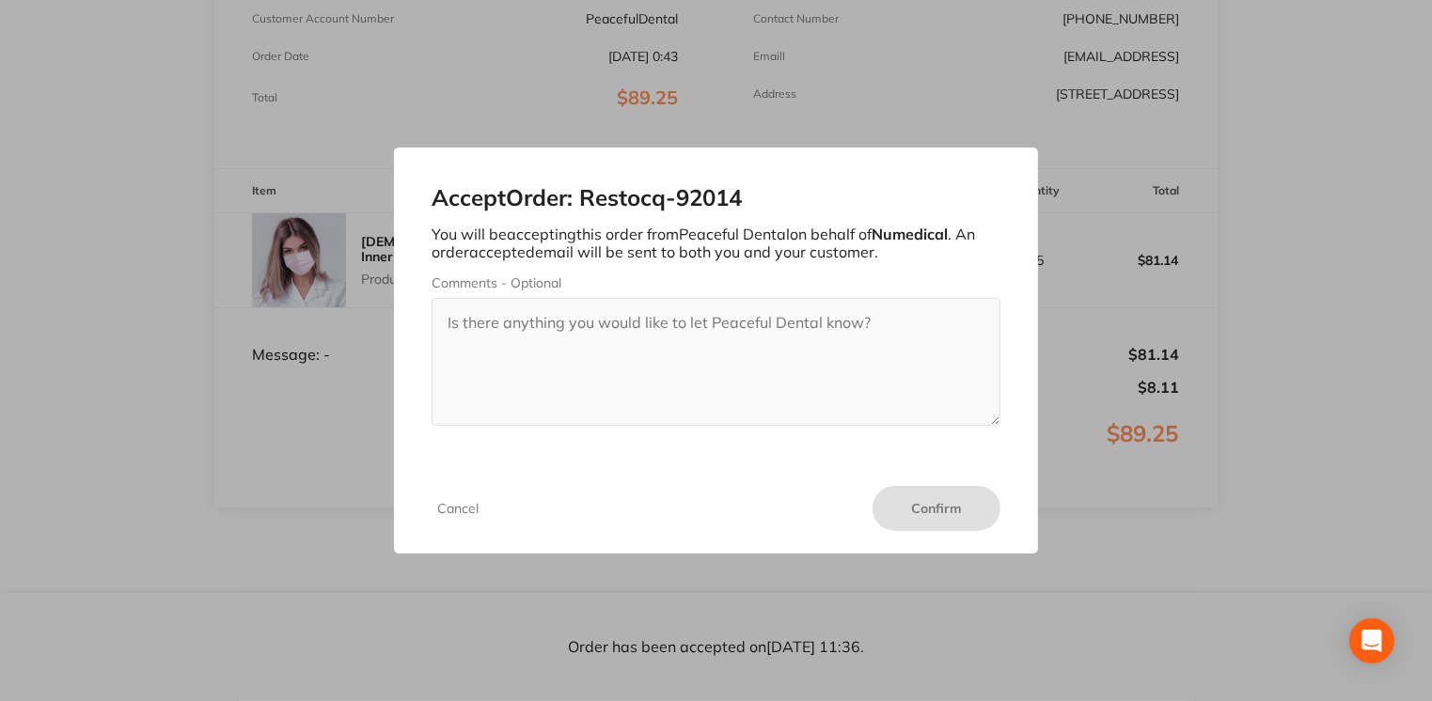
scroll to position [360, 0]
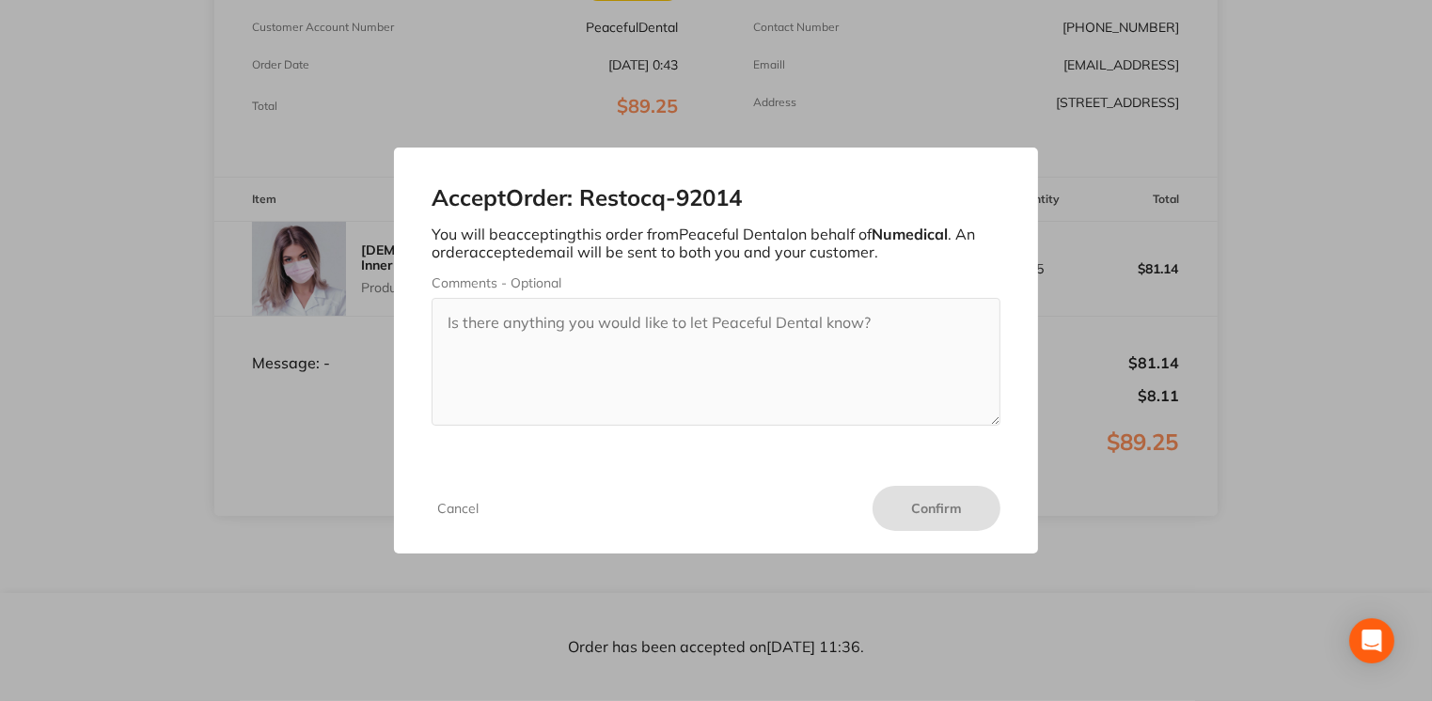
click at [441, 508] on button "Cancel" at bounding box center [457, 508] width 53 height 17
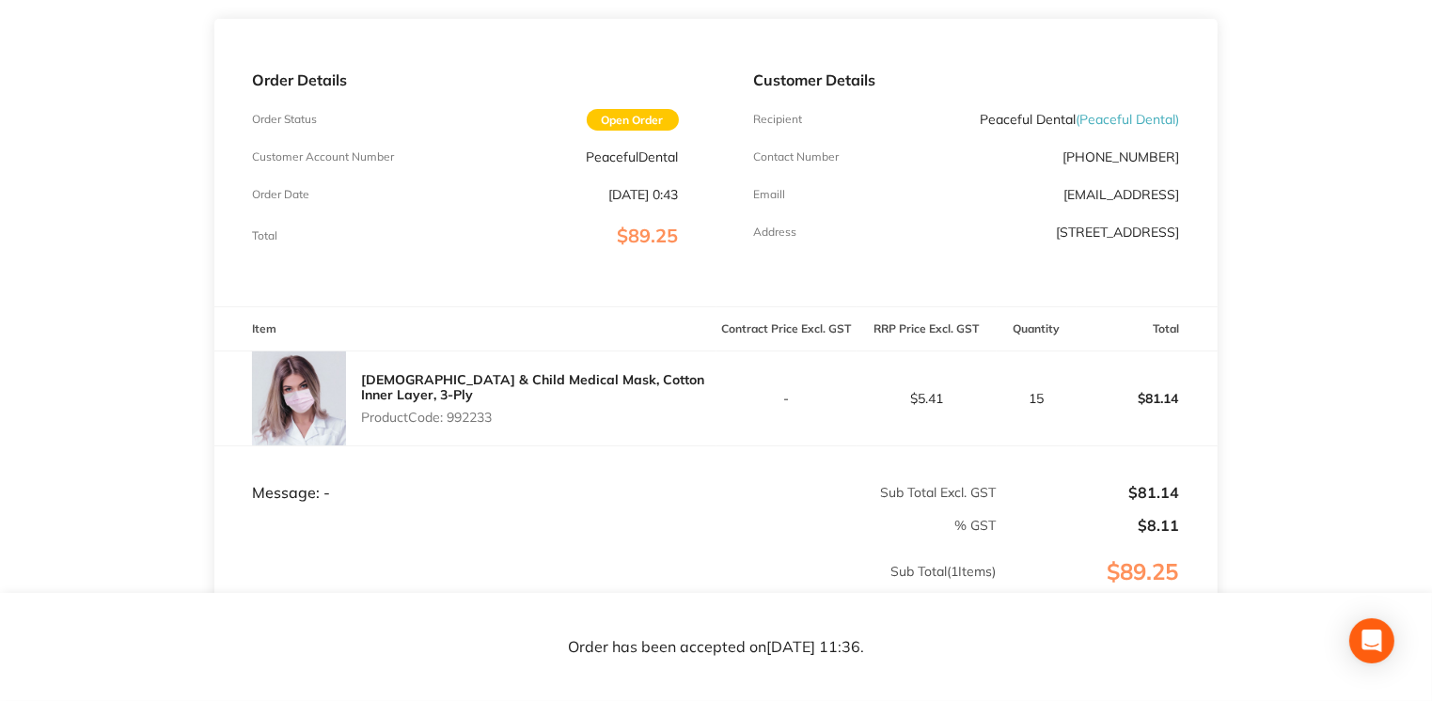
scroll to position [185, 0]
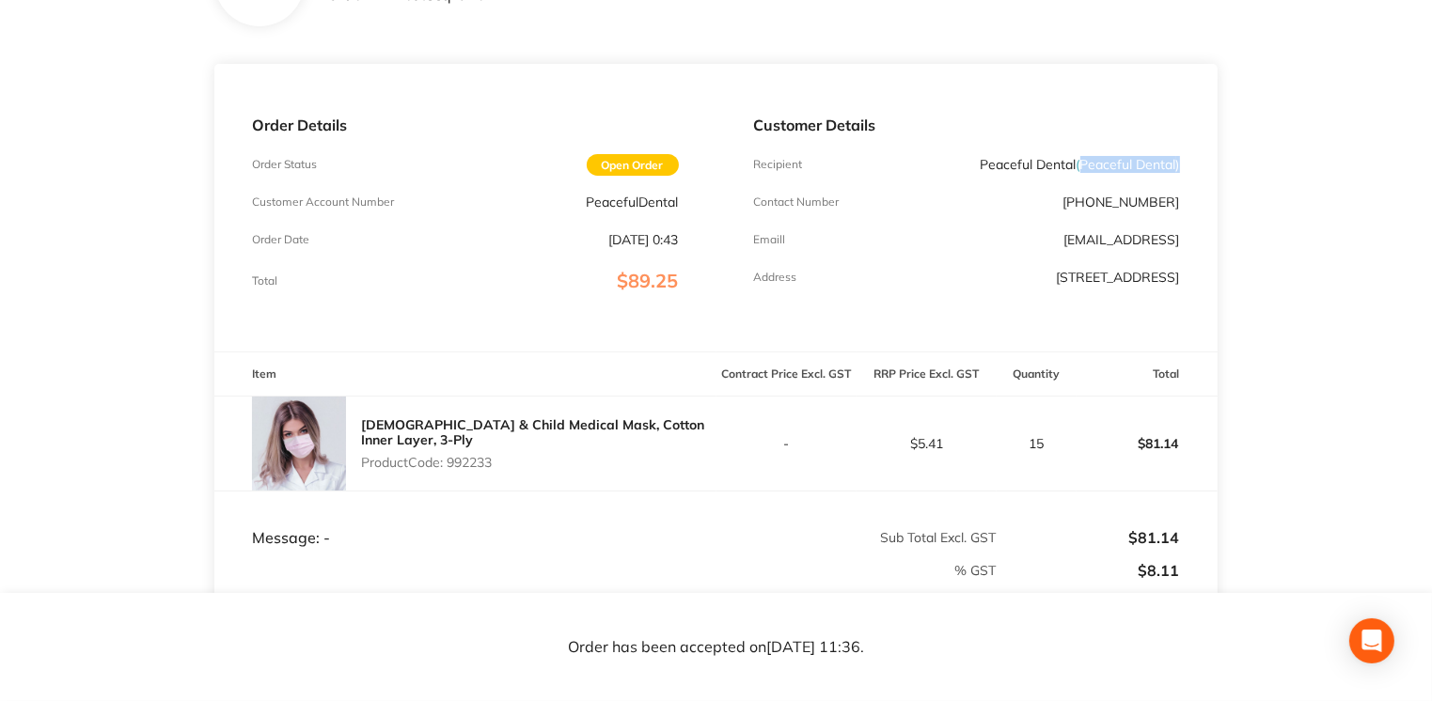
drag, startPoint x: 1079, startPoint y: 164, endPoint x: 1177, endPoint y: 164, distance: 97.8
click at [1177, 164] on span "( Peaceful Dental )" at bounding box center [1127, 164] width 103 height 17
drag, startPoint x: 1177, startPoint y: 164, endPoint x: 1166, endPoint y: 166, distance: 11.4
copy span "Peaceful Dental )"
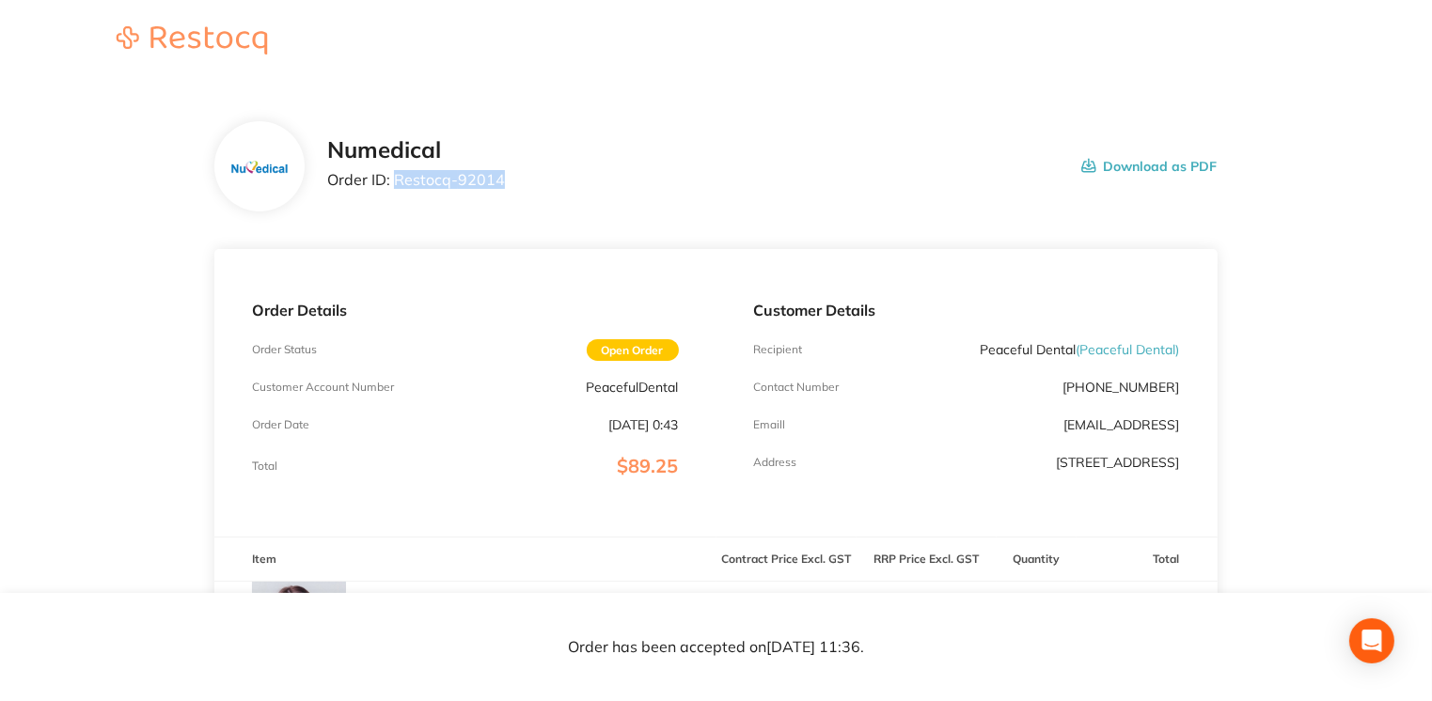
drag, startPoint x: 397, startPoint y: 182, endPoint x: 504, endPoint y: 184, distance: 107.2
click at [504, 184] on div "Numedical Order ID: Restocq- 92014 Download as PDF" at bounding box center [771, 166] width 889 height 58
drag, startPoint x: 504, startPoint y: 184, endPoint x: 474, endPoint y: 179, distance: 30.6
copy p "Restocq- 92014"
